Goal: Go to known website: Access a specific website the user already knows

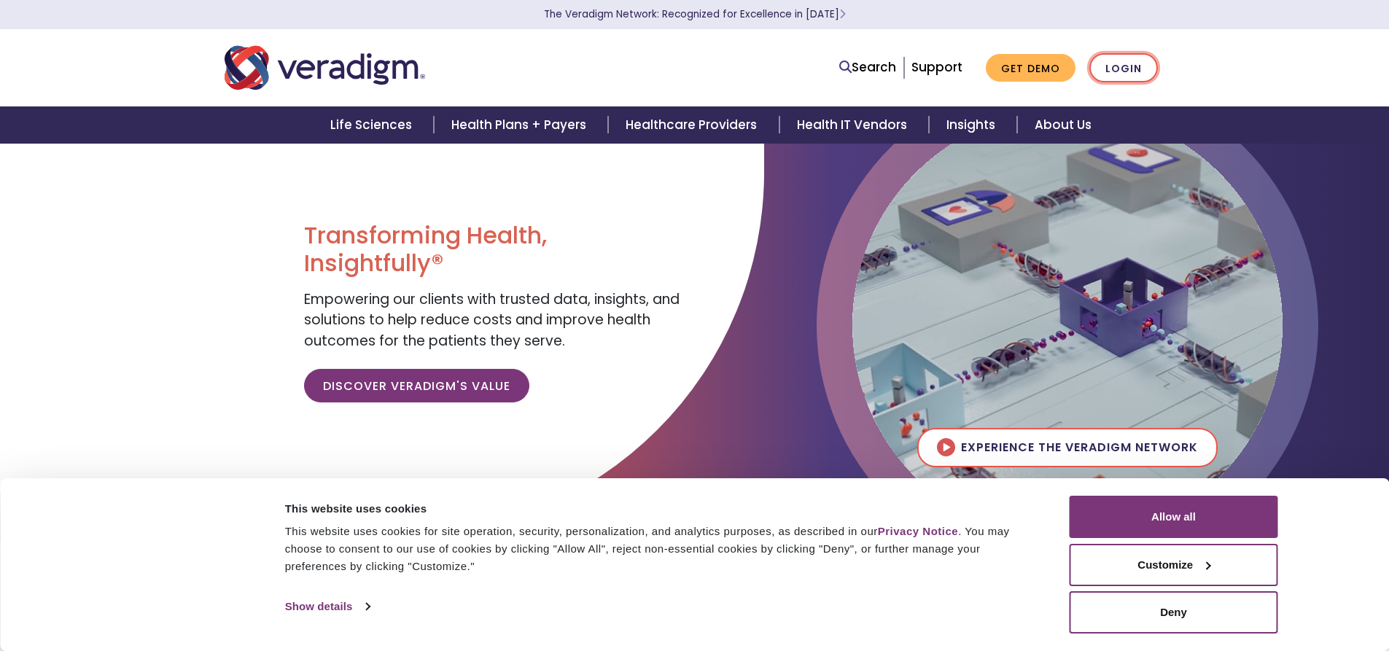
click at [1151, 73] on link "Login" at bounding box center [1124, 68] width 69 height 30
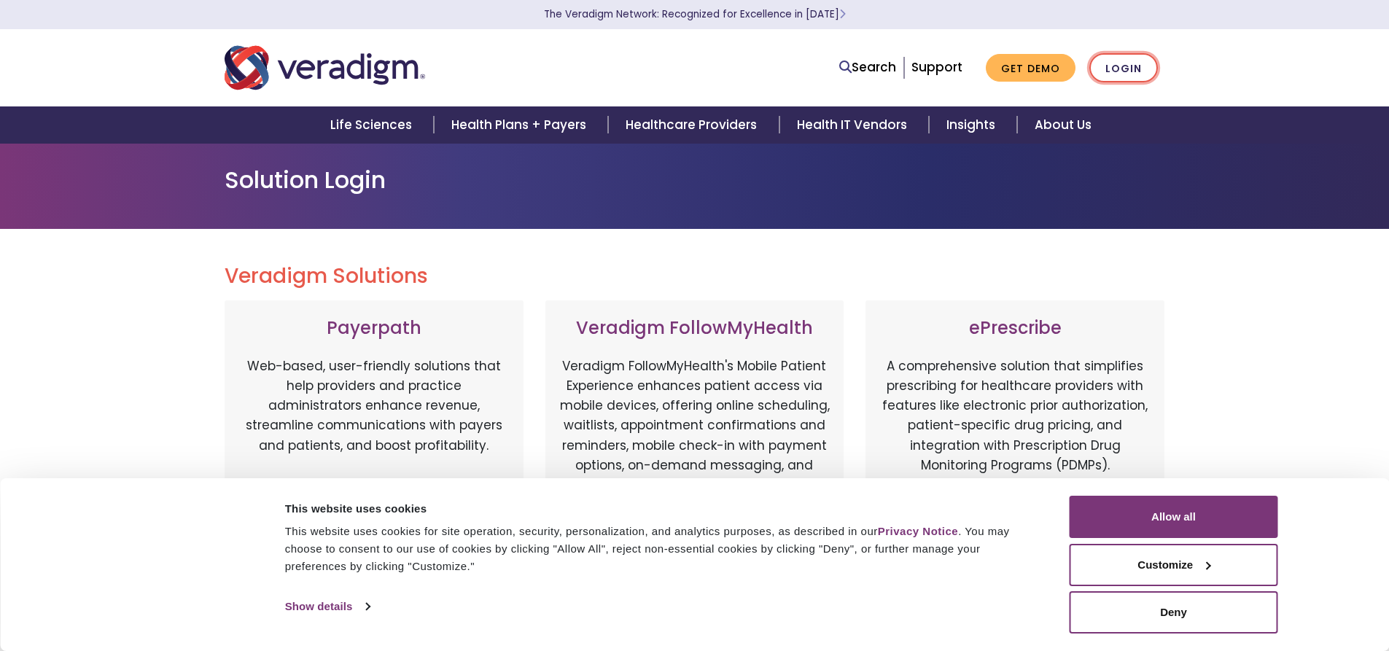
click at [1139, 65] on link "Login" at bounding box center [1124, 68] width 69 height 30
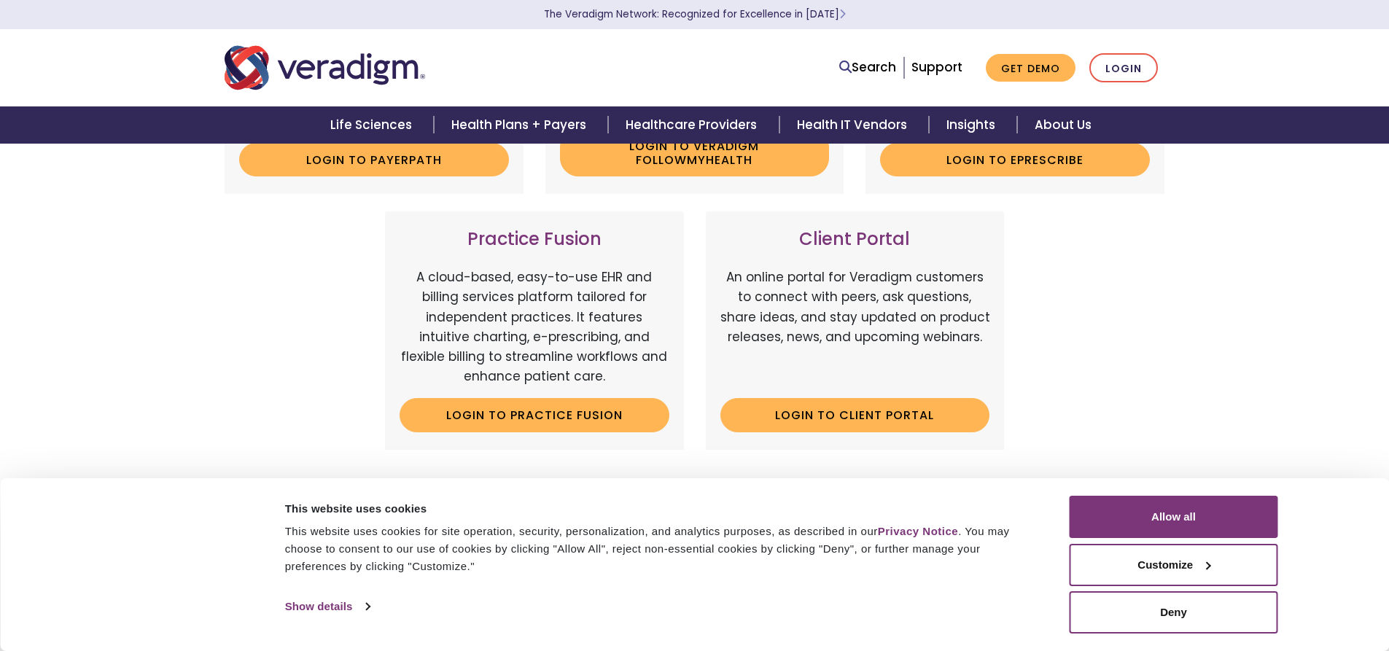
scroll to position [438, 0]
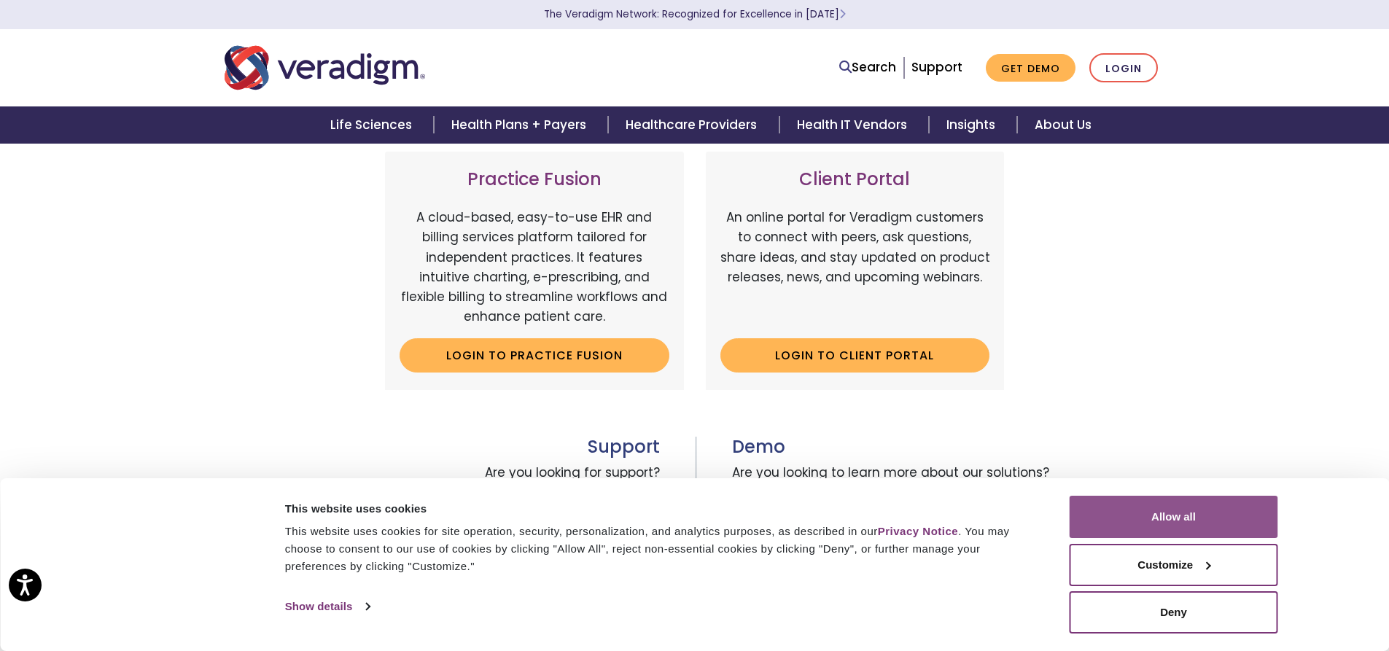
click at [1180, 513] on button "Allow all" at bounding box center [1174, 517] width 209 height 42
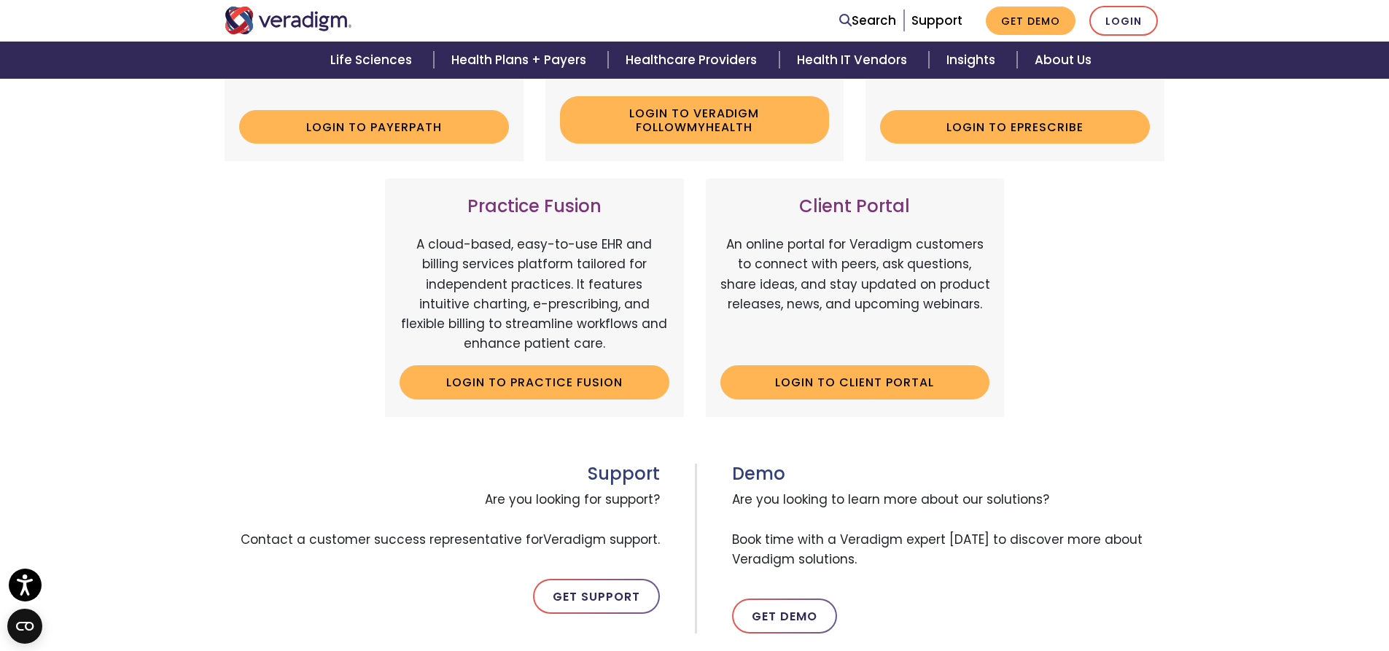
scroll to position [400, 0]
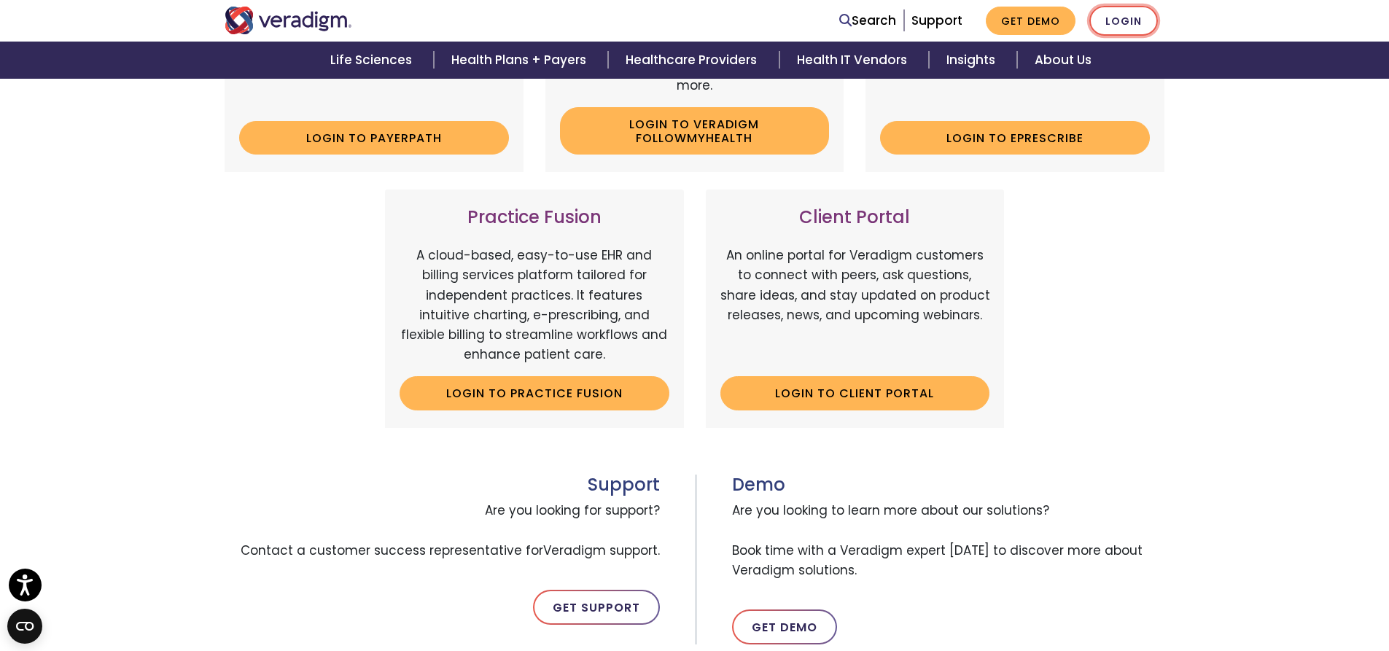
click at [1125, 18] on link "Login" at bounding box center [1124, 21] width 69 height 30
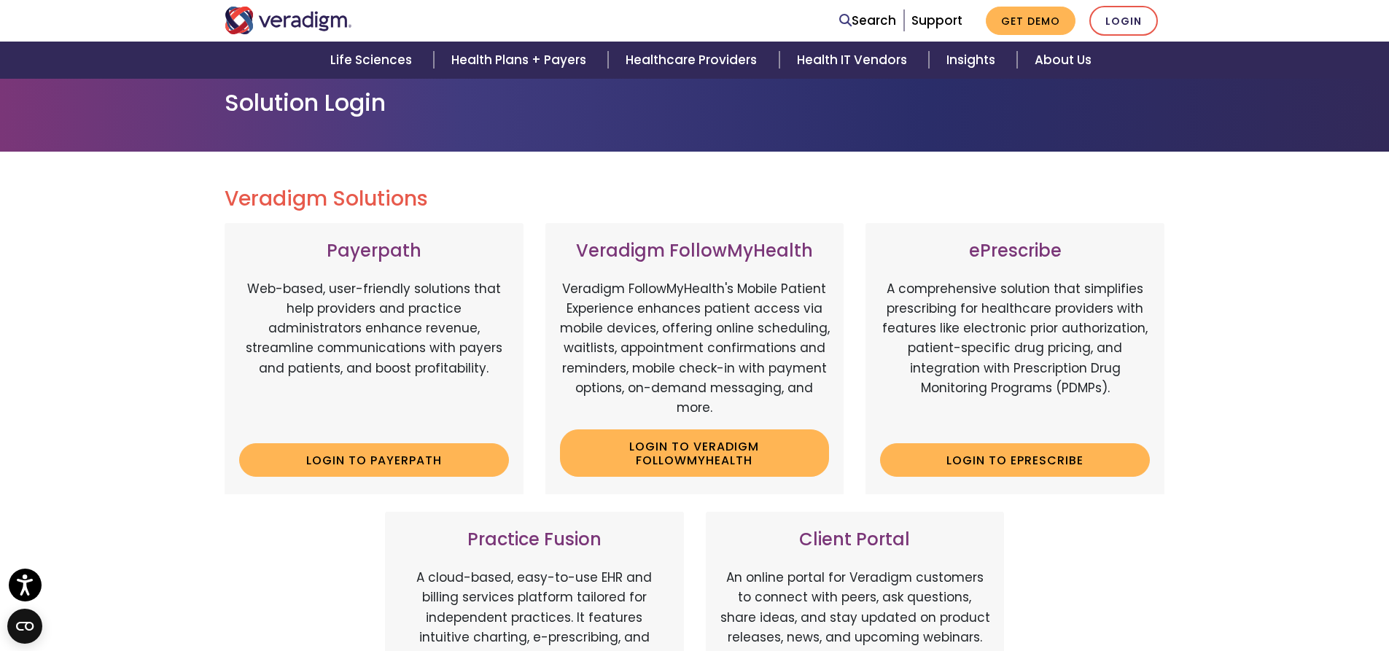
scroll to position [219, 0]
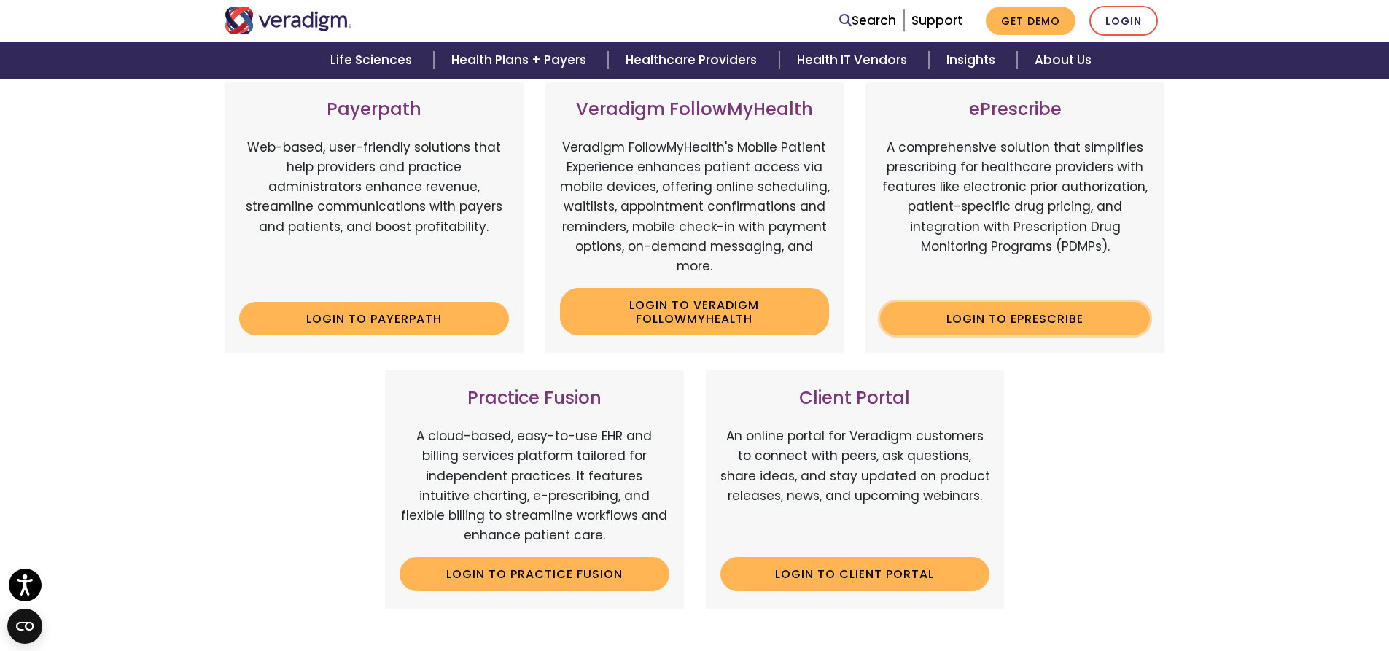
click at [979, 309] on link "Login to ePrescribe" at bounding box center [1015, 319] width 270 height 34
